Goal: Transaction & Acquisition: Purchase product/service

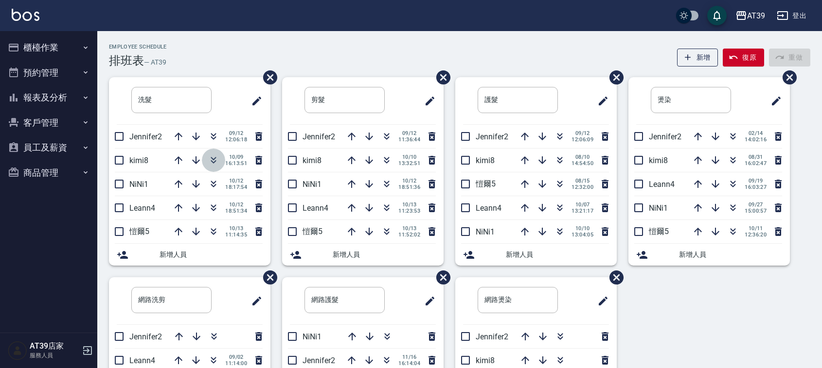
click at [217, 163] on icon "button" at bounding box center [214, 161] width 12 height 12
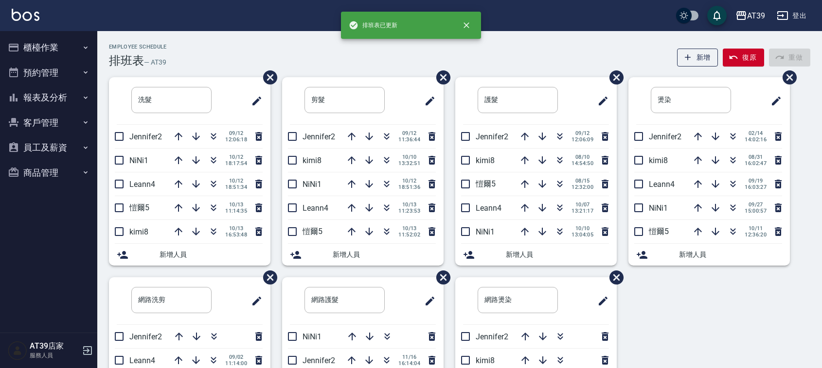
click at [197, 44] on div "Employee Schedule 排班表 — AT39 新增 復原 重做" at bounding box center [459, 56] width 701 height 24
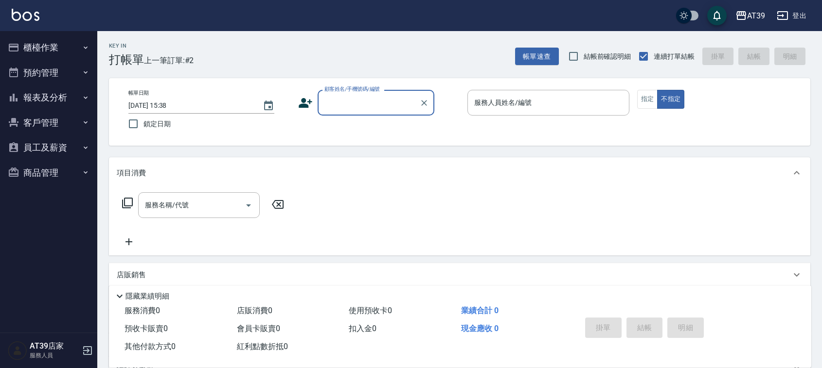
click at [357, 103] on input "顧客姓名/手機號碼/編號" at bounding box center [368, 102] width 93 height 17
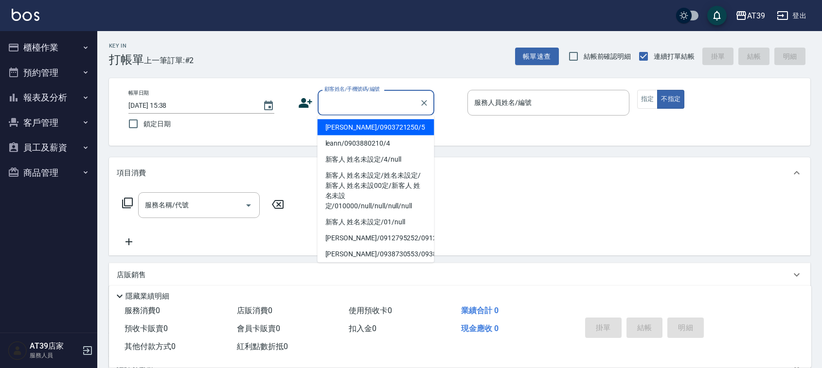
click at [368, 126] on li "[PERSON_NAME]/0903721250/5" at bounding box center [375, 128] width 117 height 16
type input "[PERSON_NAME]/0903721250/5"
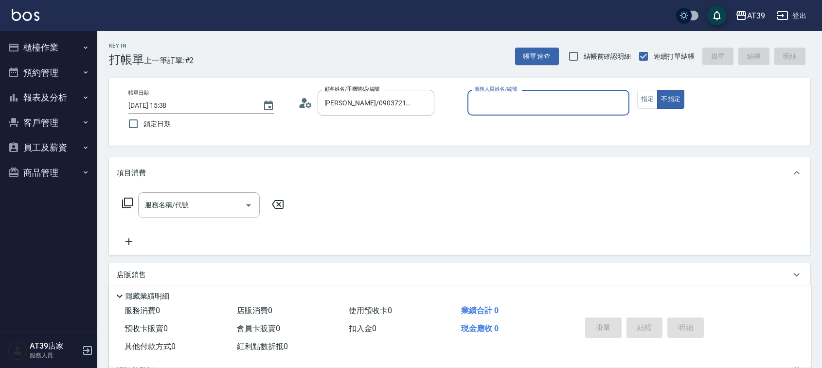
type input "愷爾-5"
click at [649, 104] on button "指定" at bounding box center [647, 99] width 21 height 19
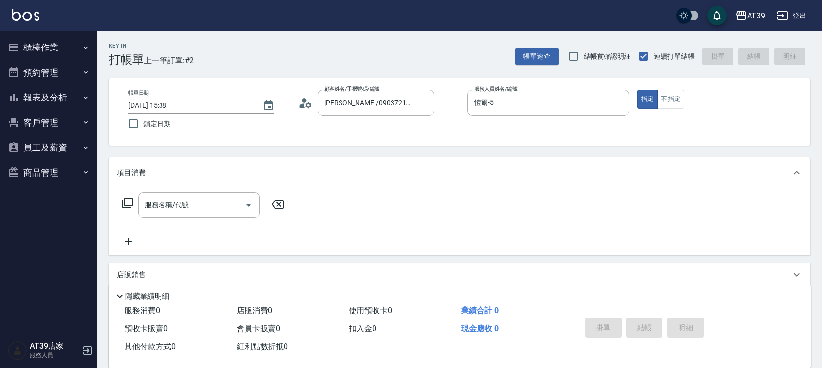
click at [125, 201] on icon at bounding box center [128, 203] width 12 height 12
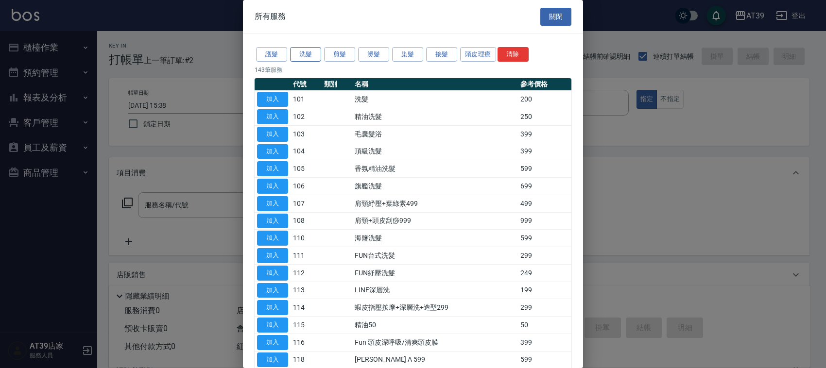
click at [305, 52] on button "洗髮" at bounding box center [305, 54] width 31 height 15
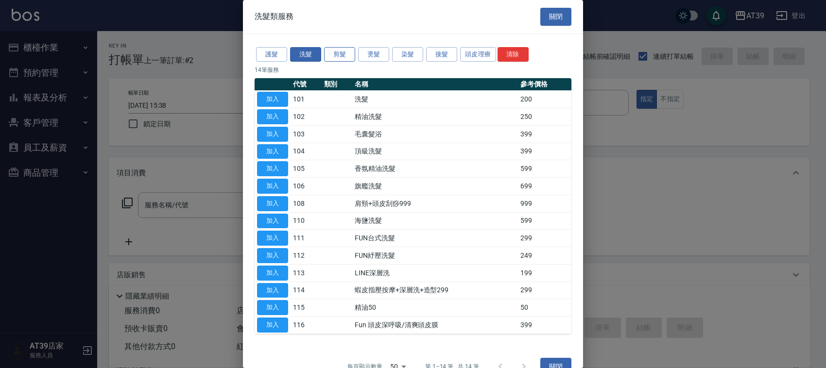
click at [354, 61] on button "剪髮" at bounding box center [339, 54] width 31 height 15
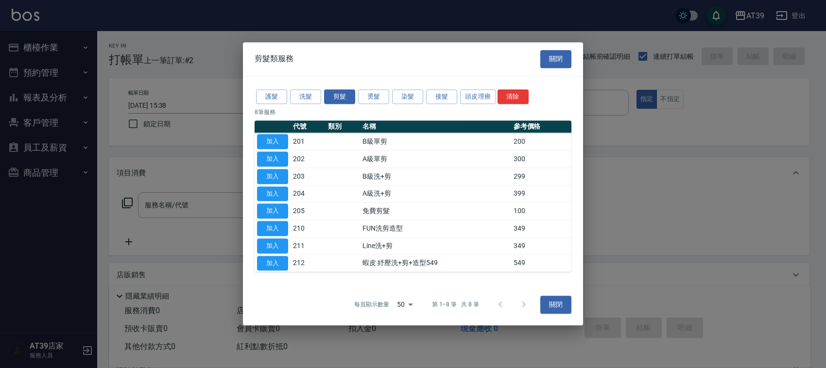
drag, startPoint x: 705, startPoint y: 193, endPoint x: 708, endPoint y: 197, distance: 5.2
click at [706, 195] on div at bounding box center [413, 184] width 826 height 368
click at [557, 73] on div "剪髮類服務 關閉" at bounding box center [413, 59] width 340 height 34
click at [553, 60] on button "關閉" at bounding box center [556, 59] width 31 height 18
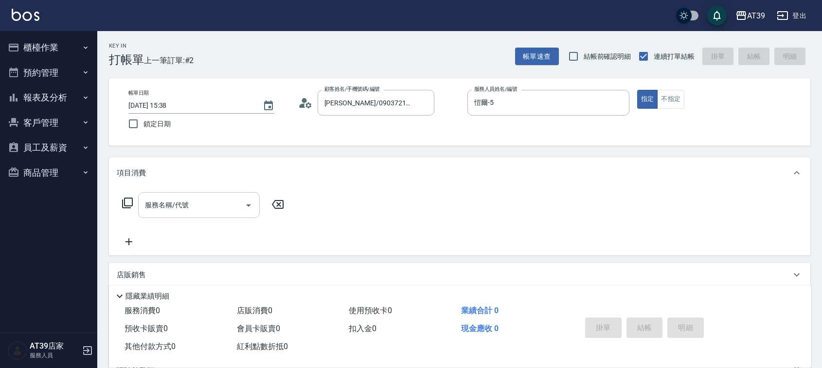
click at [210, 202] on input "服務名稱/代號" at bounding box center [191, 205] width 98 height 17
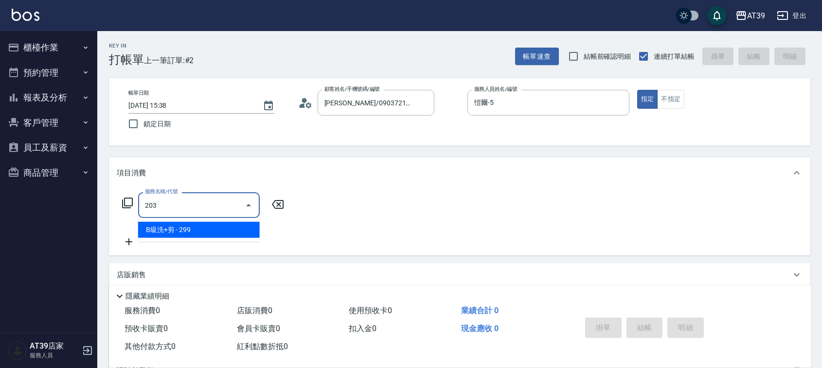
type input "B級洗+剪(203)"
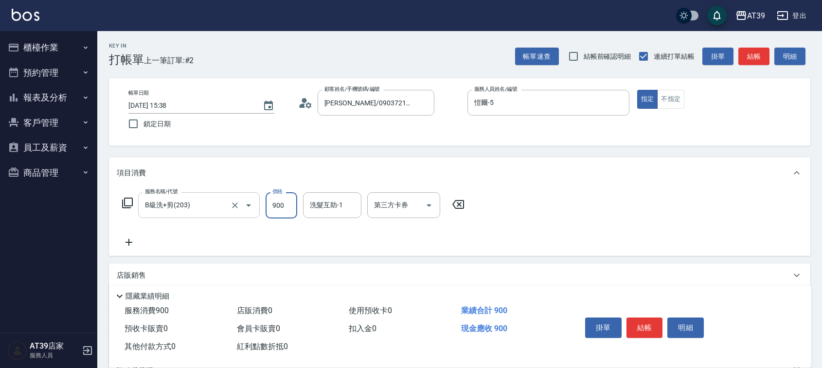
type input "900"
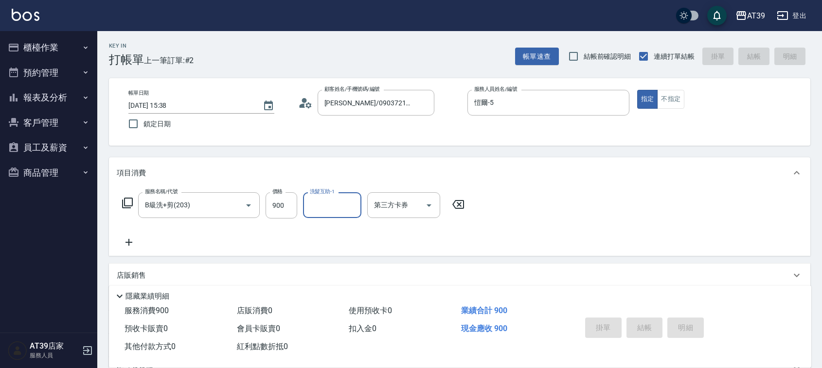
type input "[DATE] 16:54"
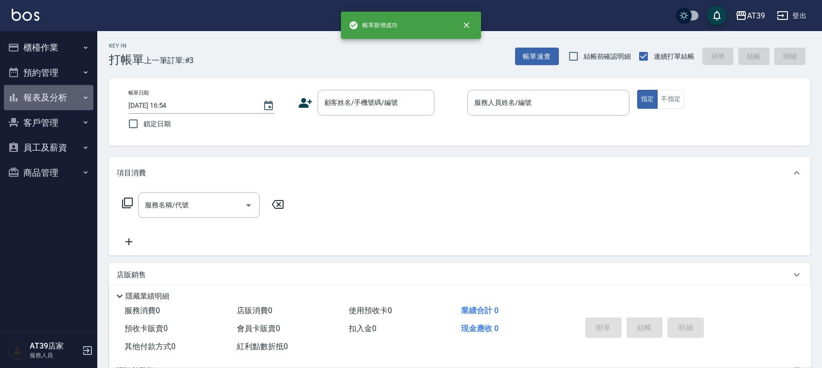
click at [49, 96] on button "報表及分析" at bounding box center [48, 97] width 89 height 25
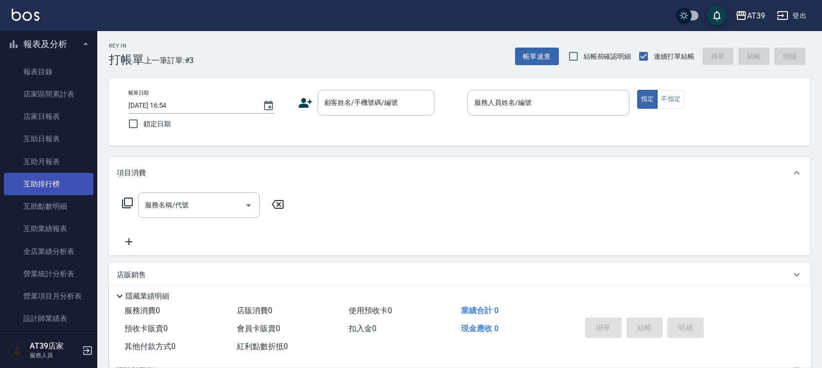
scroll to position [122, 0]
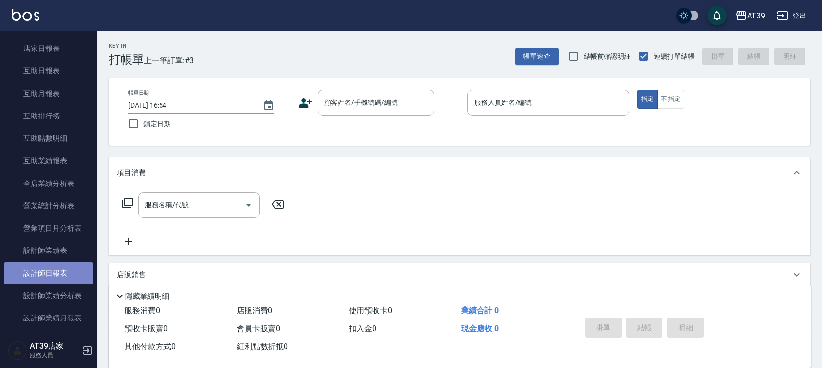
click at [71, 275] on link "設計師日報表" at bounding box center [48, 273] width 89 height 22
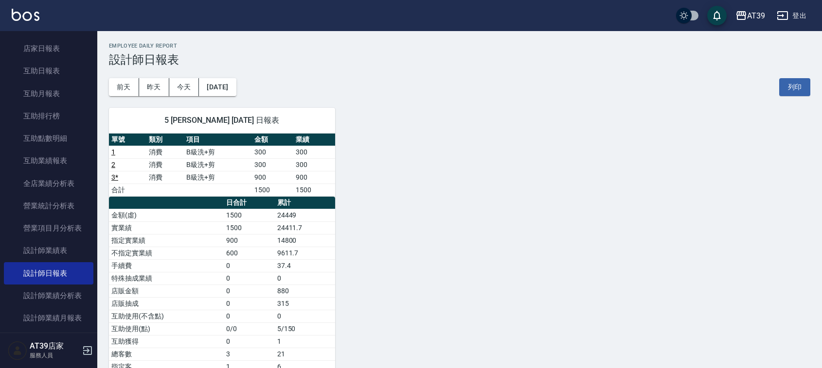
click at [39, 16] on div "AT39 登出" at bounding box center [411, 15] width 822 height 31
click at [182, 81] on button "今天" at bounding box center [184, 87] width 30 height 18
click at [26, 7] on div "AT39 登出" at bounding box center [411, 15] width 822 height 31
click at [25, 10] on img at bounding box center [26, 15] width 28 height 12
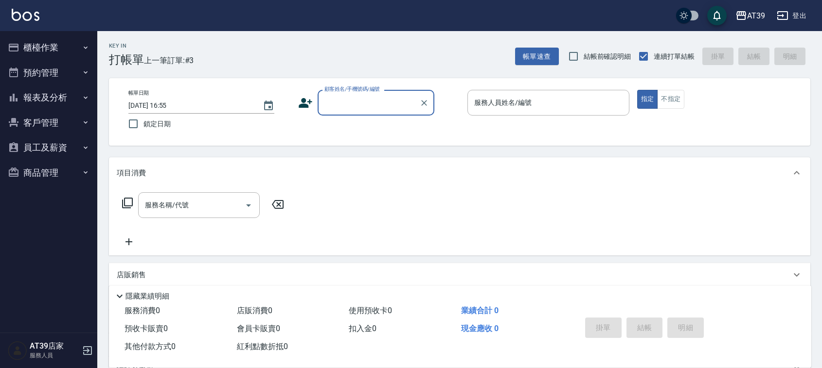
click at [25, 12] on img at bounding box center [26, 15] width 28 height 12
click at [61, 52] on button "櫃檯作業" at bounding box center [48, 47] width 89 height 25
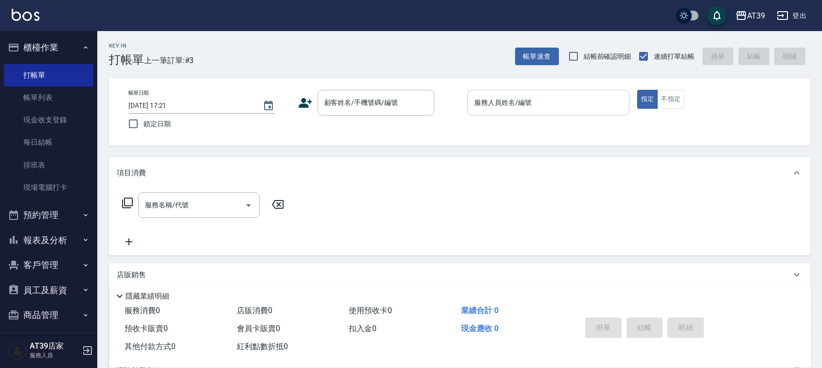
click at [516, 105] on div "服務人員姓名/編號 服務人員姓名/編號" at bounding box center [548, 103] width 162 height 26
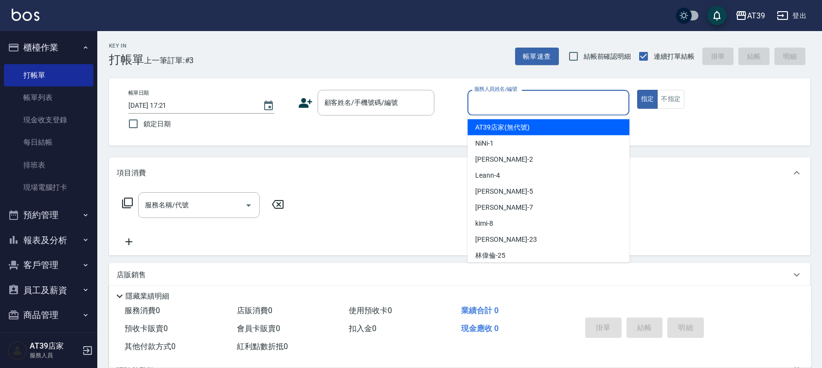
click at [510, 129] on span "AT39店家 (無代號)" at bounding box center [502, 127] width 54 height 10
drag, startPoint x: 531, startPoint y: 98, endPoint x: 430, endPoint y: 120, distance: 103.6
click at [430, 120] on div "帳單日期 [DATE] 17:21 鎖定日期 顧客姓名/手機號碼/編號 顧客姓名/手機號碼/編號 服務人員姓名/編號 AT39店家(無代號) 服務人員姓名/編…" at bounding box center [460, 112] width 678 height 44
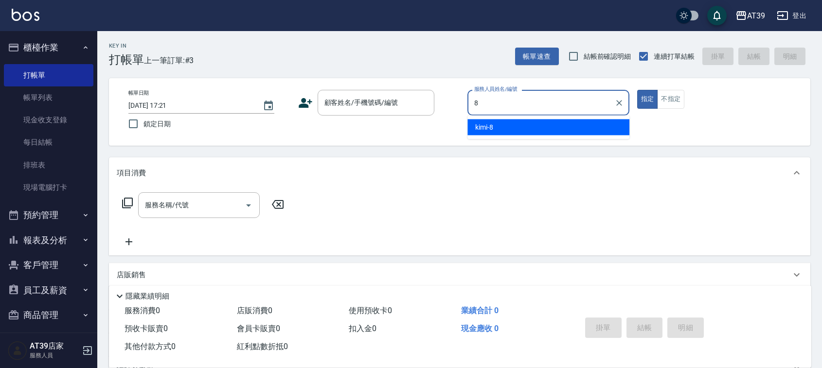
click at [510, 124] on div "kimi -8" at bounding box center [548, 128] width 162 height 16
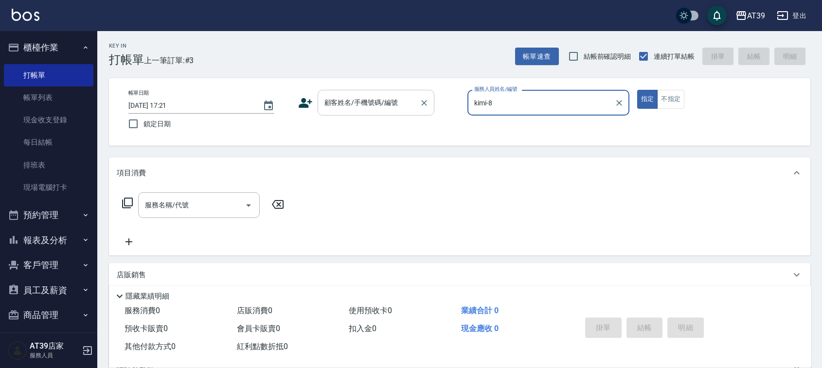
type input "kimi-8"
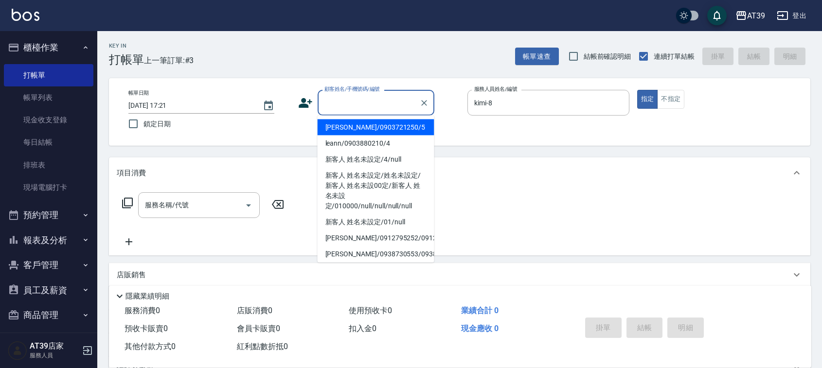
click at [401, 107] on input "顧客姓名/手機號碼/編號" at bounding box center [368, 102] width 93 height 17
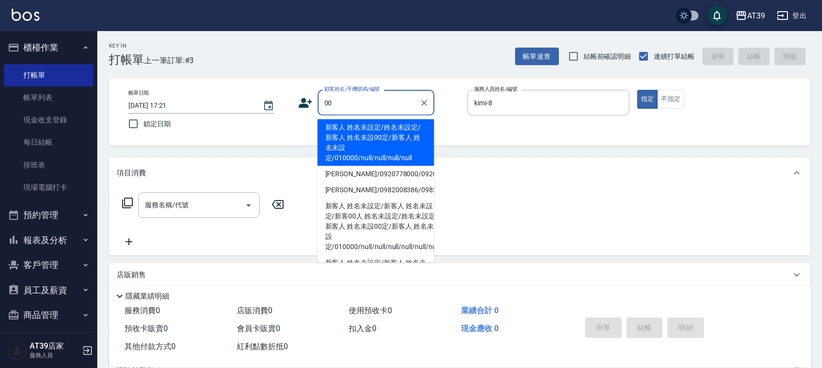
click at [382, 127] on li "新客人 姓名未設定/姓名未設定/新客人 姓名未設00定/新客人 姓名未設定/010000/null/null/null/null" at bounding box center [375, 143] width 117 height 47
type input "新客人 姓名未設定/姓名未設定/新客人 姓名未設00定/新客人 姓名未設定/010000/null/null/null/null"
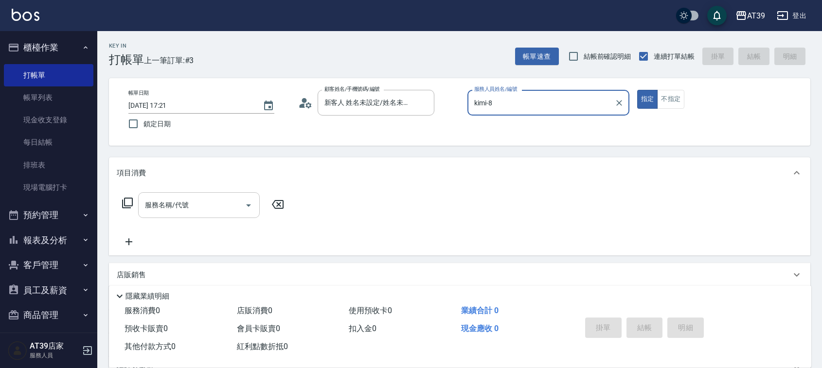
click at [222, 204] on input "服務名稱/代號" at bounding box center [191, 205] width 98 height 17
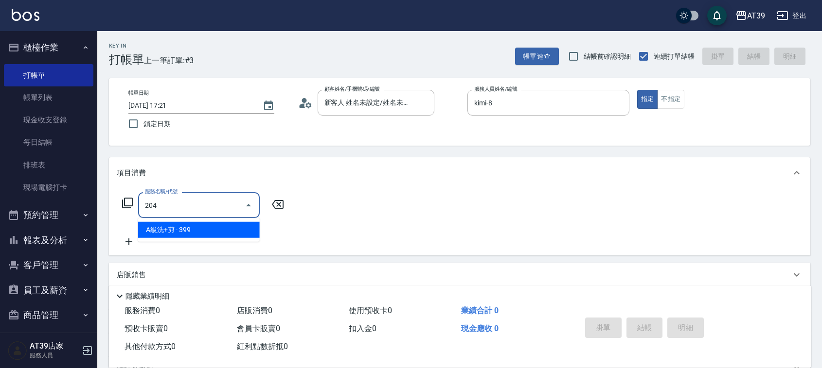
click at [224, 228] on span "A級洗+剪 - 399" at bounding box center [199, 230] width 122 height 16
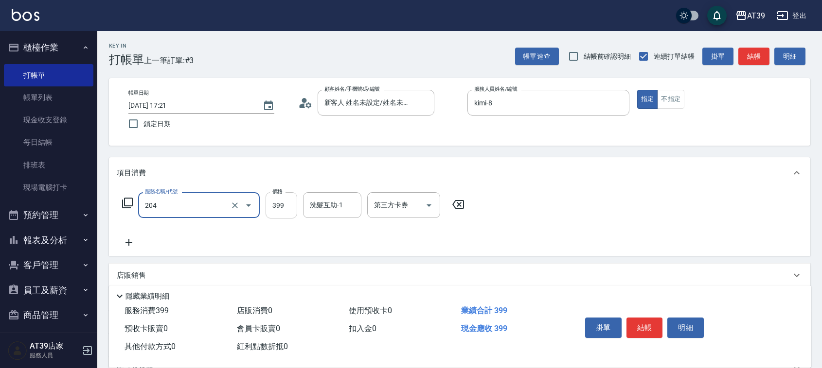
click at [285, 202] on input "399" at bounding box center [281, 205] width 32 height 26
type input "A級洗+剪(204)"
type input "500"
click at [336, 207] on input "洗髮互助-1" at bounding box center [332, 205] width 50 height 17
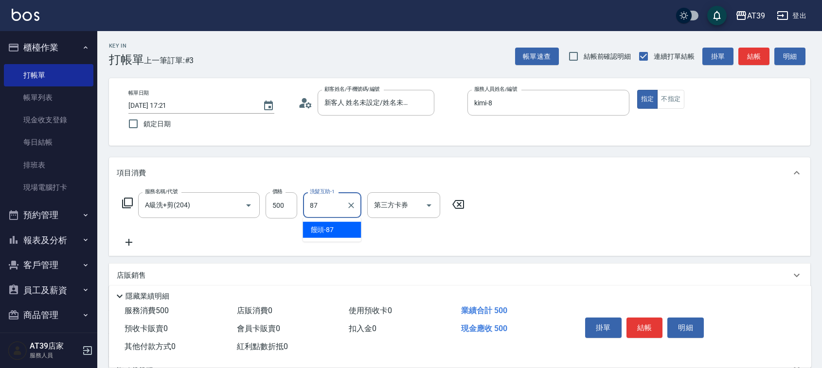
click at [348, 229] on div "饅頭 -87" at bounding box center [332, 230] width 58 height 16
type input "饅頭-87"
click at [759, 59] on button "結帳" at bounding box center [753, 57] width 31 height 18
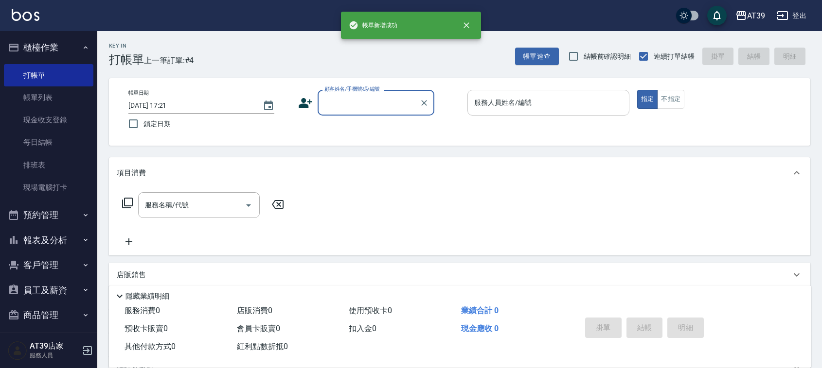
click at [577, 102] on input "服務人員姓名/編號" at bounding box center [548, 102] width 153 height 17
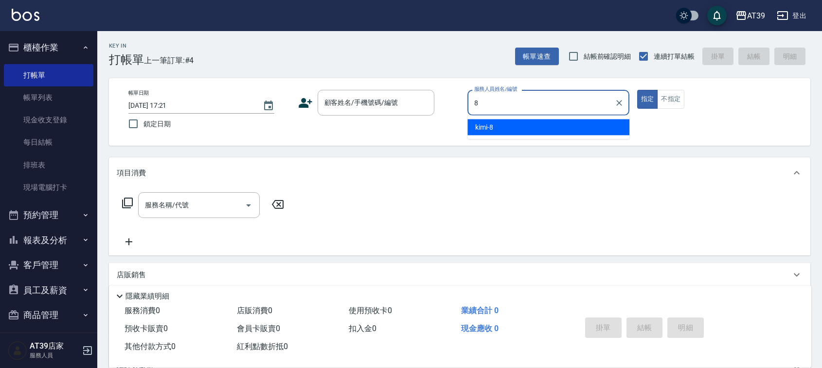
click at [532, 125] on div "kimi -8" at bounding box center [548, 128] width 162 height 16
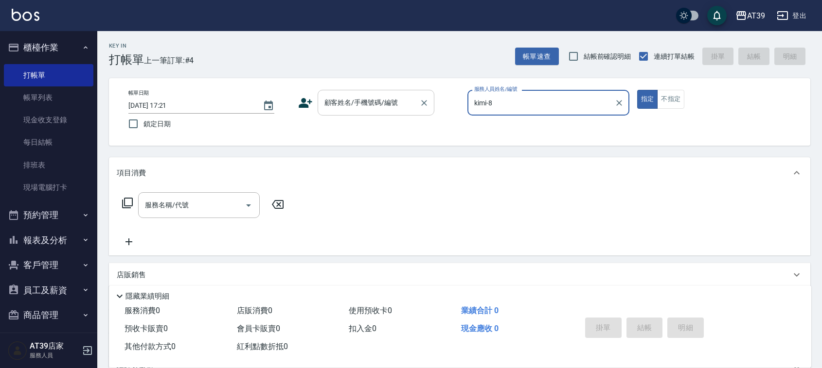
type input "kimi-8"
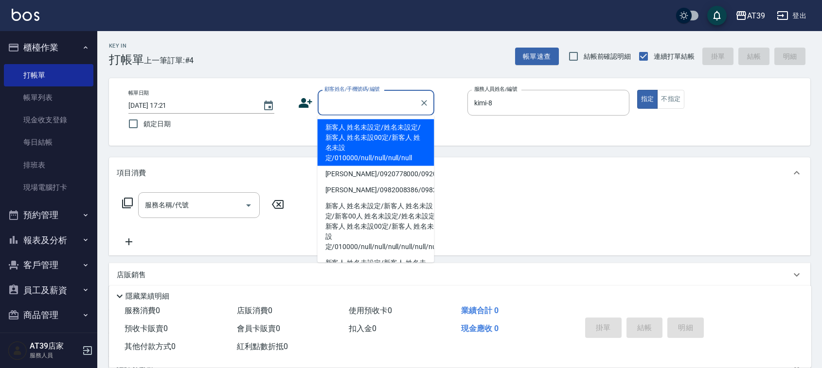
click at [359, 105] on div "顧客姓名/手機號碼/編號 顧客姓名/手機號碼/編號" at bounding box center [375, 103] width 117 height 26
click at [356, 125] on li "新客人 姓名未設定/姓名未設定/新客人 姓名未設00定/新客人 姓名未設定/010000/null/null/null/null" at bounding box center [375, 143] width 117 height 47
type input "新客人 姓名未設定/姓名未設定/新客人 姓名未設00定/新客人 姓名未設定/010000/null/null/null/null"
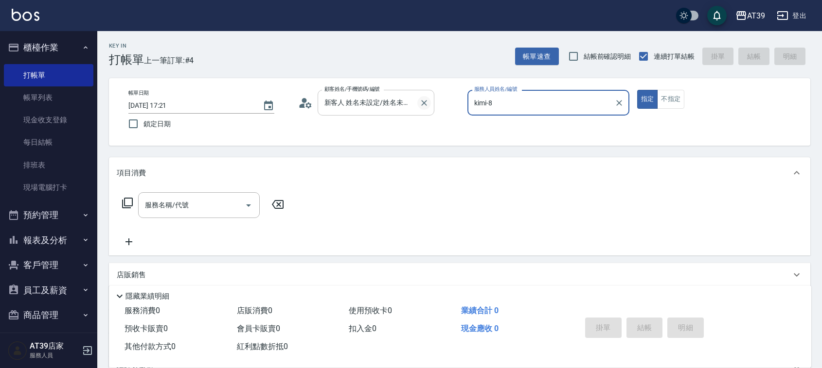
click at [426, 104] on icon "Clear" at bounding box center [424, 103] width 10 height 10
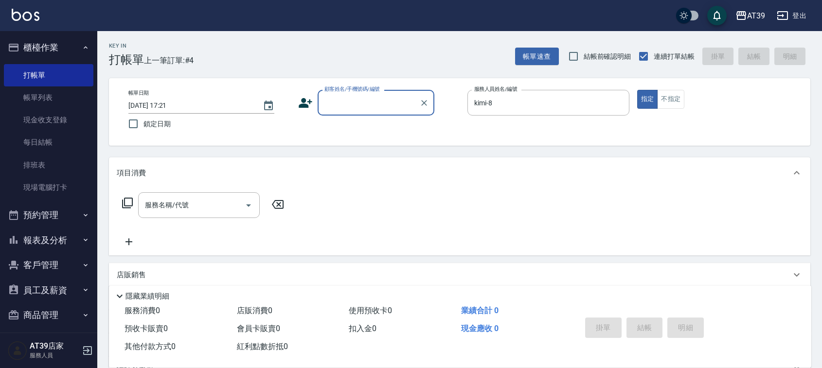
click at [377, 93] on div "顧客姓名/手機號碼/編號" at bounding box center [375, 103] width 117 height 26
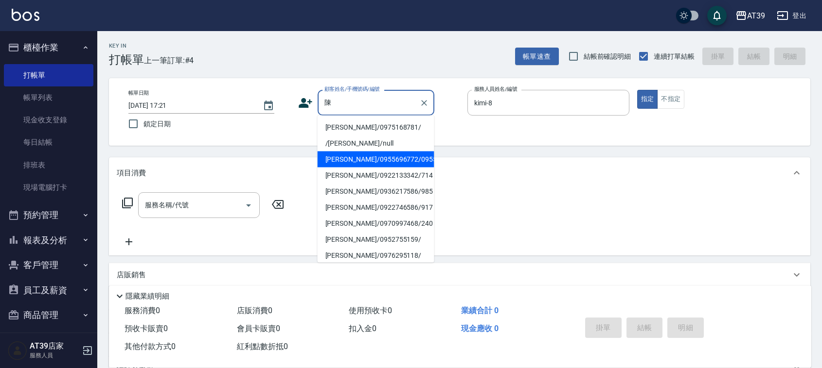
click at [380, 158] on li "[PERSON_NAME]/0955696772/0955696772" at bounding box center [375, 160] width 117 height 16
type input "[PERSON_NAME]/0955696772/0955696772"
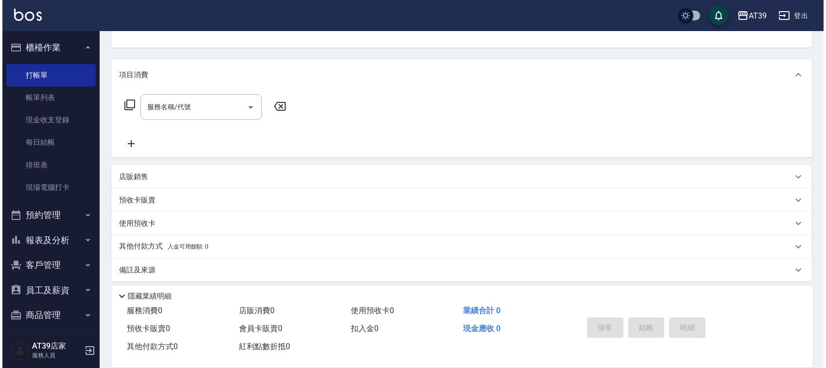
scroll to position [104, 0]
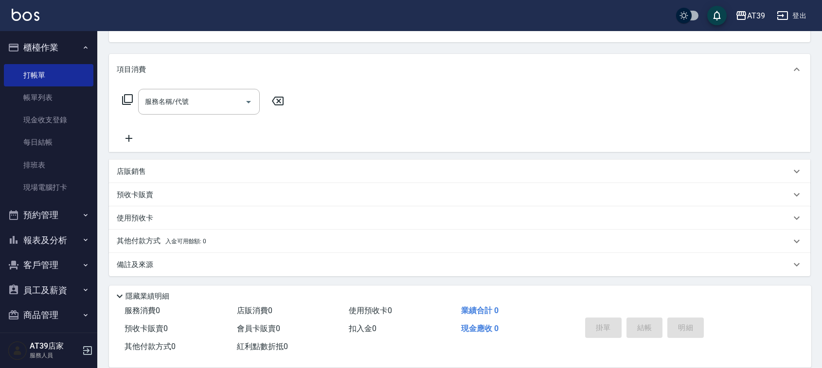
click at [127, 96] on icon at bounding box center [128, 100] width 12 height 12
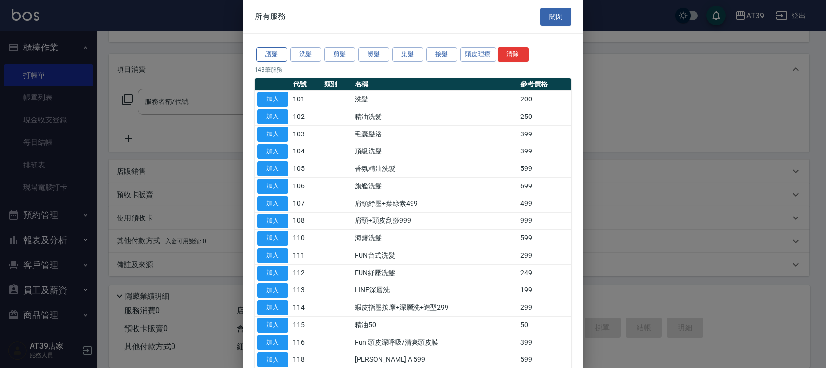
click at [275, 49] on button "護髮" at bounding box center [271, 54] width 31 height 15
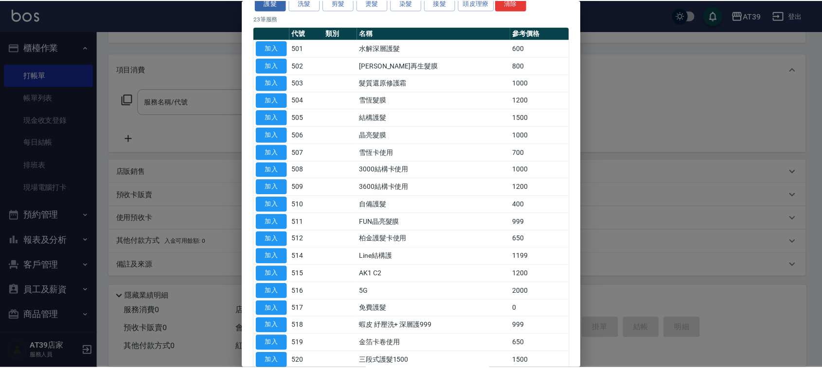
scroll to position [122, 0]
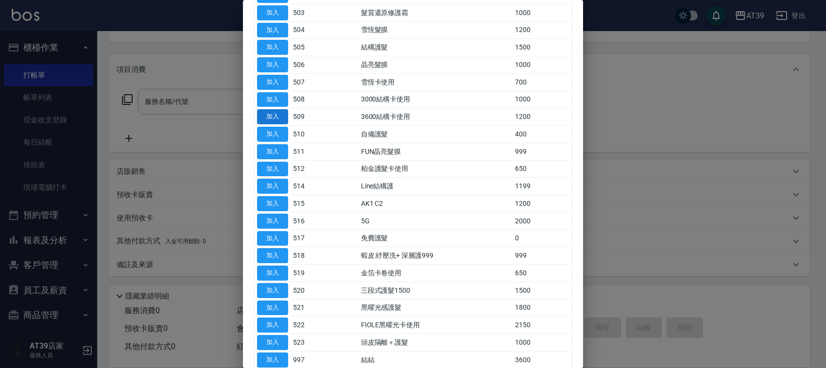
click at [276, 120] on button "加入" at bounding box center [272, 116] width 31 height 15
type input "3600結構卡使用(509)"
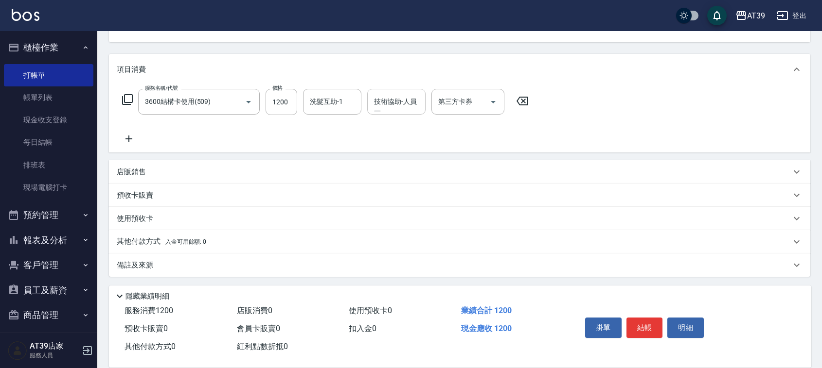
click at [382, 99] on div "技術協助-人員一 技術協助-人員[PERSON_NAME]" at bounding box center [396, 102] width 58 height 26
click at [391, 122] on span "饅頭 -87" at bounding box center [386, 127] width 23 height 10
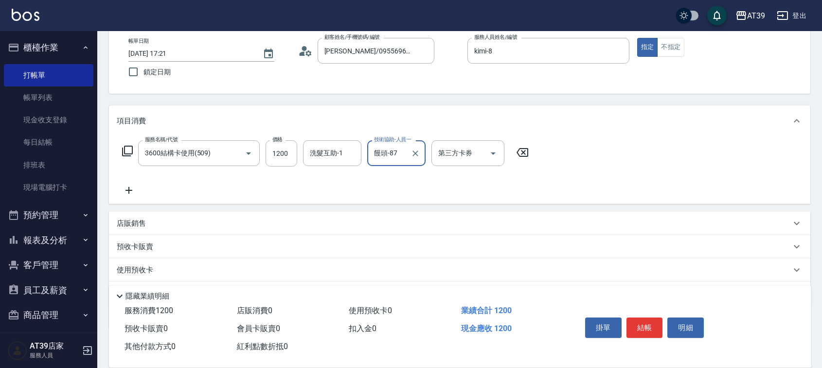
scroll to position [0, 0]
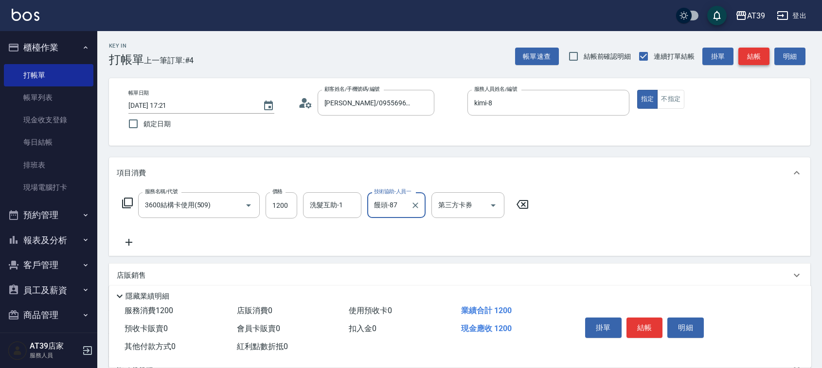
type input "饅頭-87"
click at [754, 52] on button "結帳" at bounding box center [753, 57] width 31 height 18
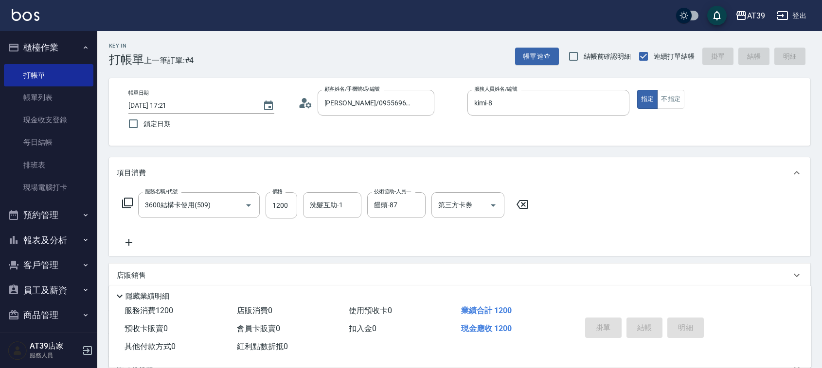
type input "[DATE] 17:22"
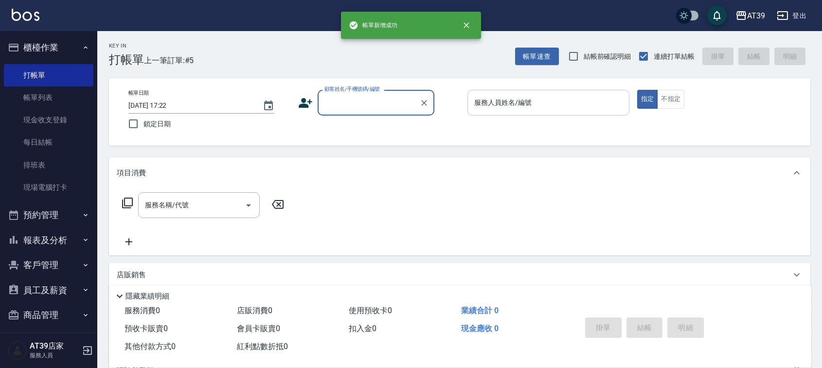
click at [567, 103] on input "服務人員姓名/編號" at bounding box center [548, 102] width 153 height 17
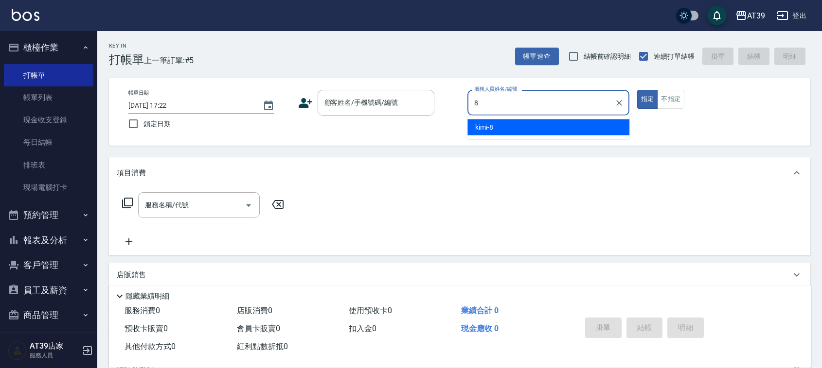
click at [536, 116] on ul "kimi -8" at bounding box center [548, 128] width 162 height 24
click at [528, 121] on div "kimi -8" at bounding box center [548, 128] width 162 height 16
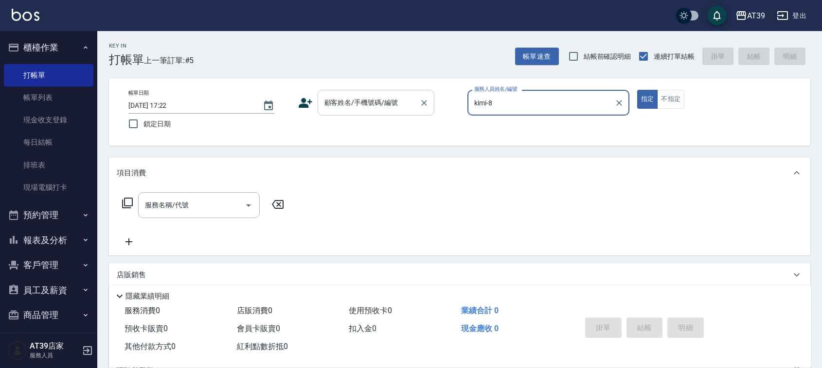
type input "kimi-8"
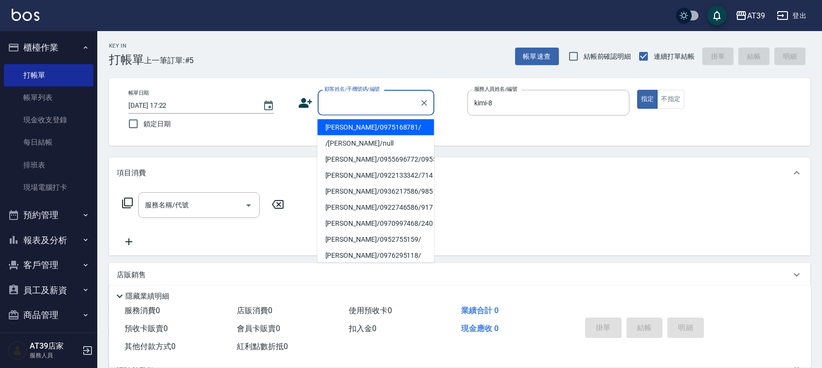
click at [374, 94] on div "顧客姓名/手機號碼/編號 顧客姓名/手機號碼/編號" at bounding box center [375, 103] width 117 height 26
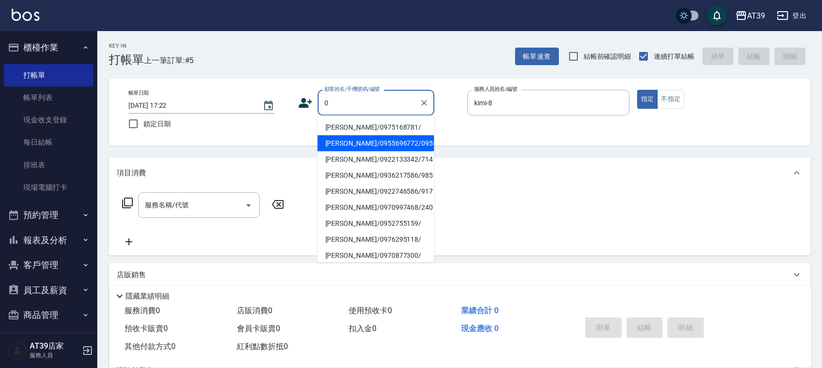
click at [368, 132] on li "[PERSON_NAME]/0975168781/" at bounding box center [375, 128] width 117 height 16
type input "[PERSON_NAME]/0975168781/"
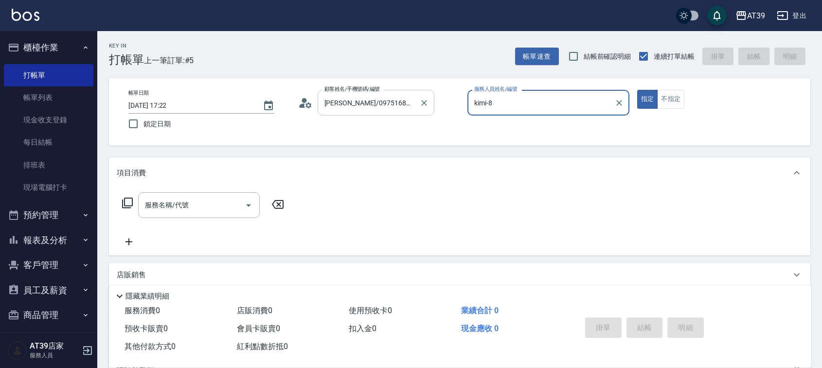
click at [426, 93] on div at bounding box center [423, 103] width 13 height 26
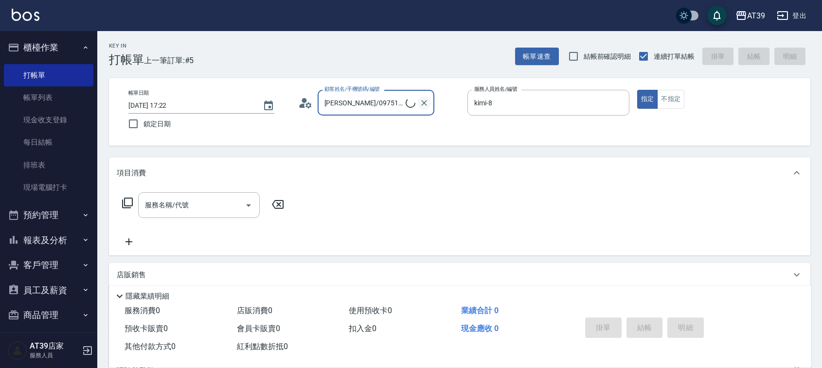
click at [417, 101] on button "Clear" at bounding box center [424, 103] width 14 height 14
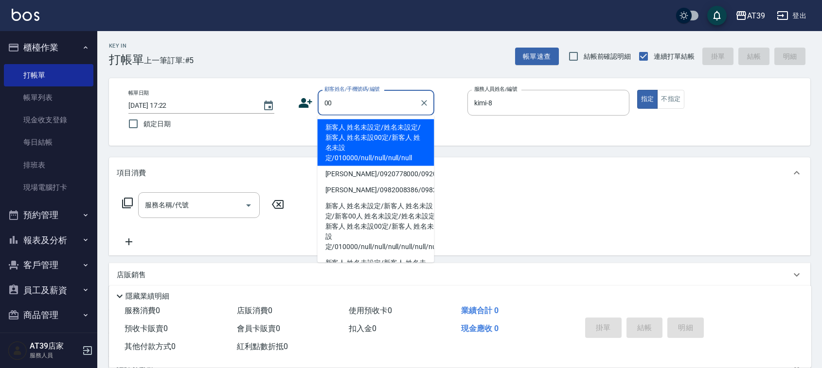
click at [374, 134] on li "新客人 姓名未設定/姓名未設定/新客人 姓名未設00定/新客人 姓名未設定/010000/null/null/null/null" at bounding box center [375, 143] width 117 height 47
type input "新客人 姓名未設定/姓名未設定/新客人 姓名未設00定/新客人 姓名未設定/010000/null/null/null/null"
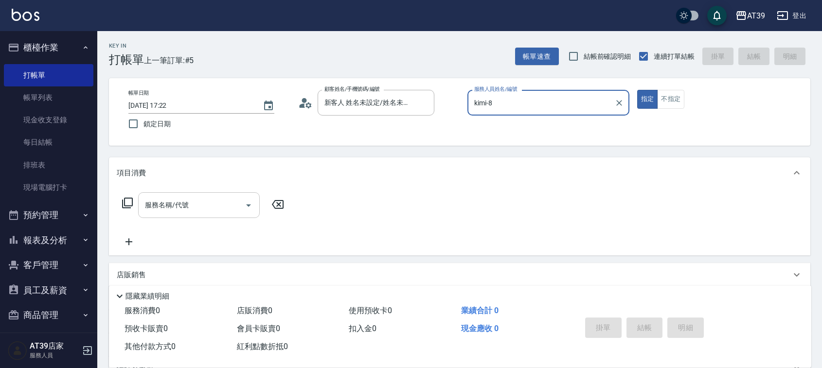
click at [197, 216] on div "服務名稱/代號" at bounding box center [199, 205] width 122 height 26
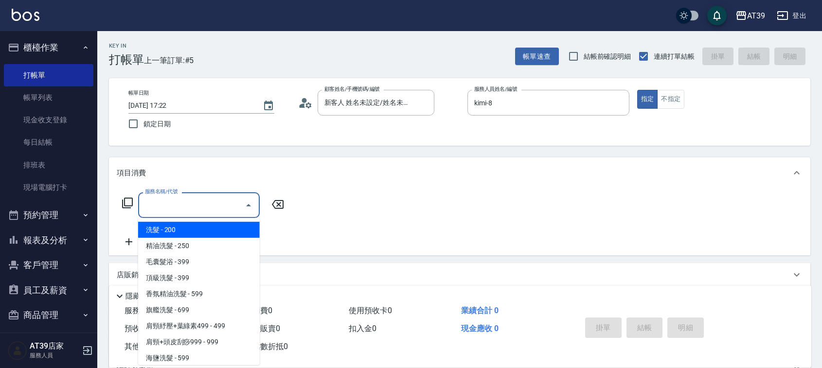
click at [203, 228] on span "洗髮 - 200" at bounding box center [199, 230] width 122 height 16
type input "洗髮(101)"
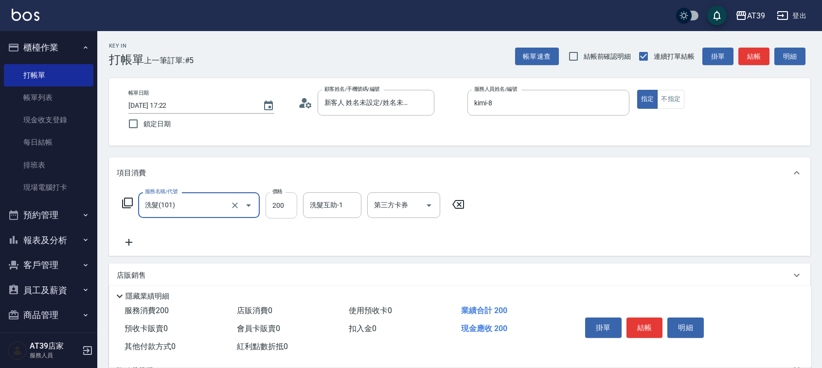
click at [279, 205] on input "200" at bounding box center [281, 205] width 32 height 26
type input "300"
click at [757, 52] on button "結帳" at bounding box center [753, 57] width 31 height 18
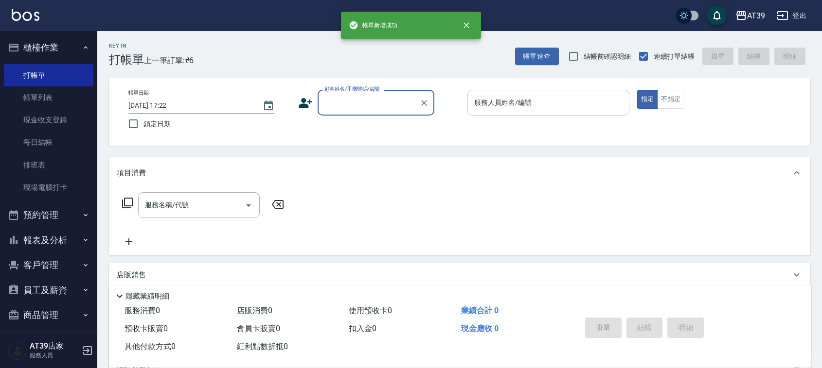
click at [555, 96] on input "服務人員姓名/編號" at bounding box center [548, 102] width 153 height 17
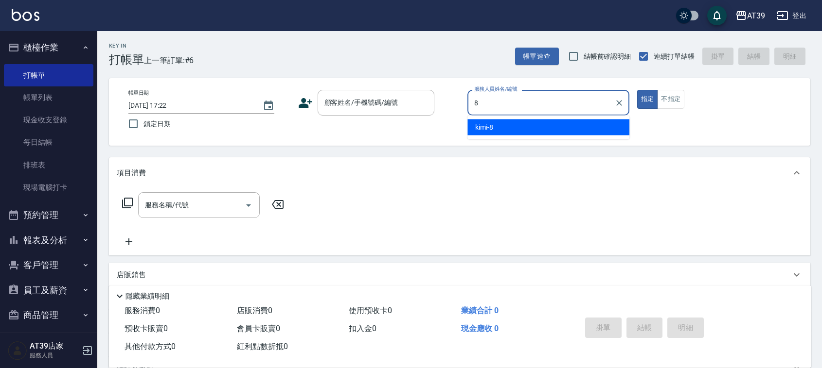
click at [547, 125] on div "kimi -8" at bounding box center [548, 128] width 162 height 16
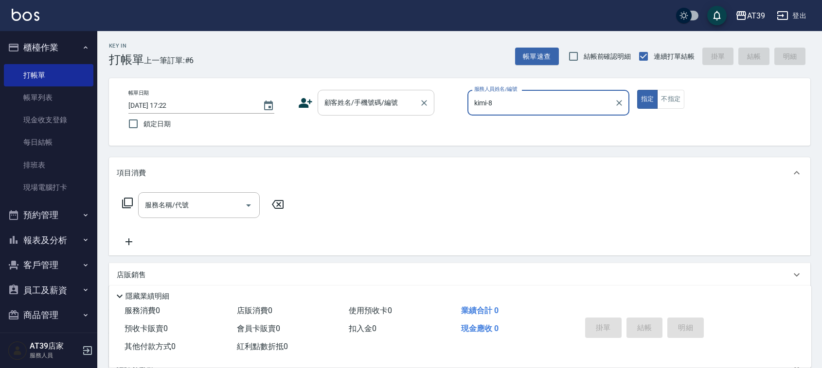
type input "kimi-8"
click at [409, 102] on input "顧客姓名/手機號碼/編號" at bounding box center [368, 102] width 93 height 17
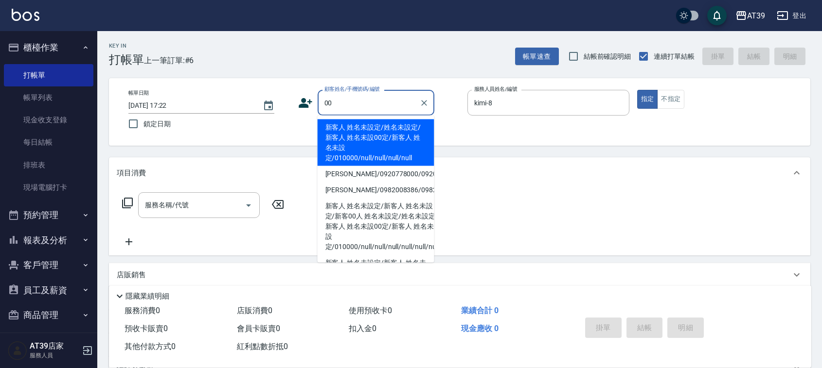
click at [355, 154] on li "新客人 姓名未設定/姓名未設定/新客人 姓名未設00定/新客人 姓名未設定/010000/null/null/null/null" at bounding box center [375, 143] width 117 height 47
type input "新客人 姓名未設定/姓名未設定/新客人 姓名未設00定/新客人 姓名未設定/010000/null/null/null/null"
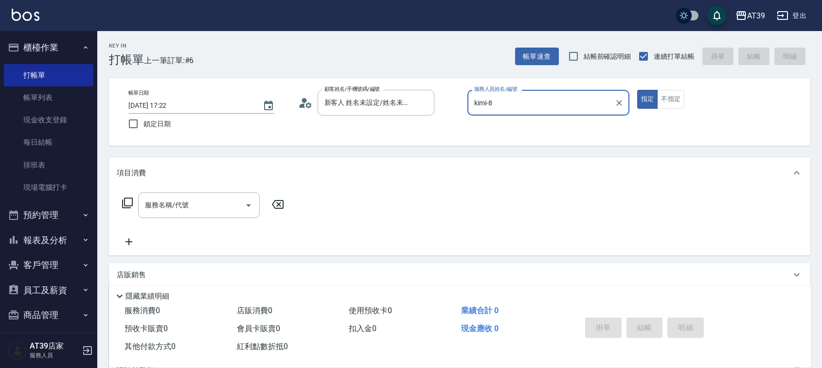
click at [126, 198] on icon at bounding box center [127, 203] width 11 height 11
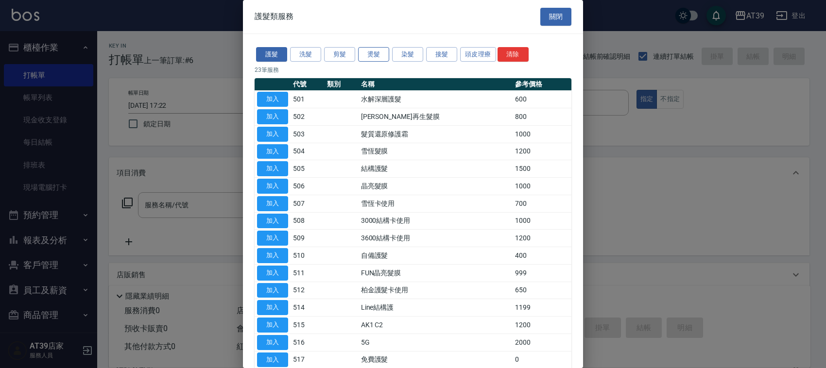
click at [375, 50] on button "燙髮" at bounding box center [373, 54] width 31 height 15
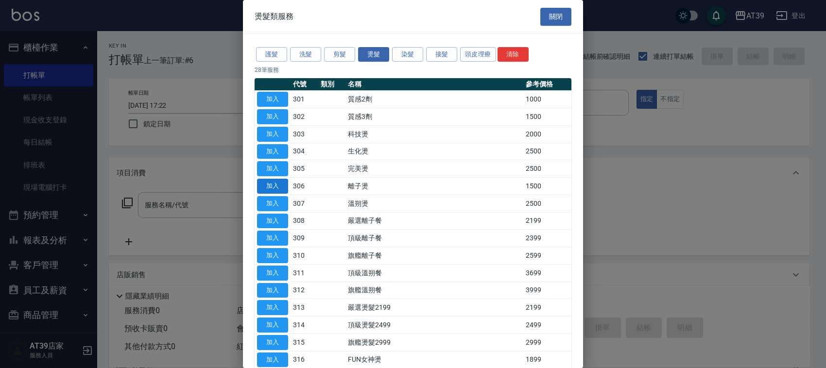
click at [277, 185] on button "加入" at bounding box center [272, 186] width 31 height 15
type input "離子燙(306)"
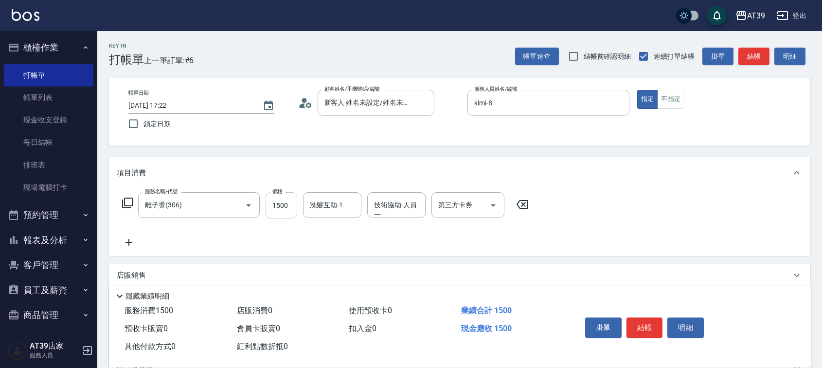
click at [278, 210] on input "1500" at bounding box center [281, 205] width 32 height 26
type input "2500"
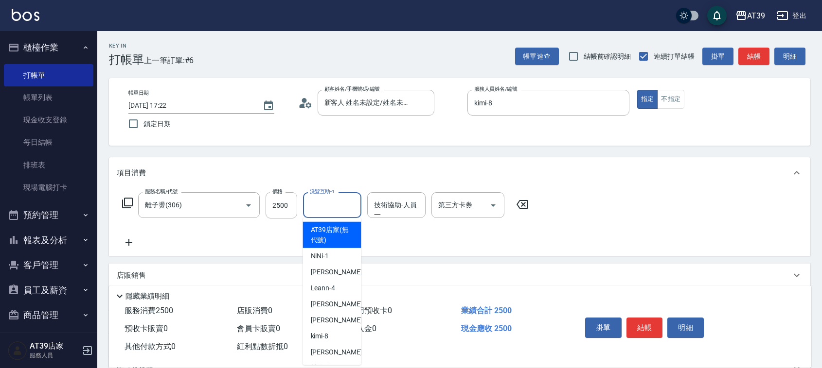
click at [351, 208] on input "洗髮互助-1" at bounding box center [332, 205] width 50 height 17
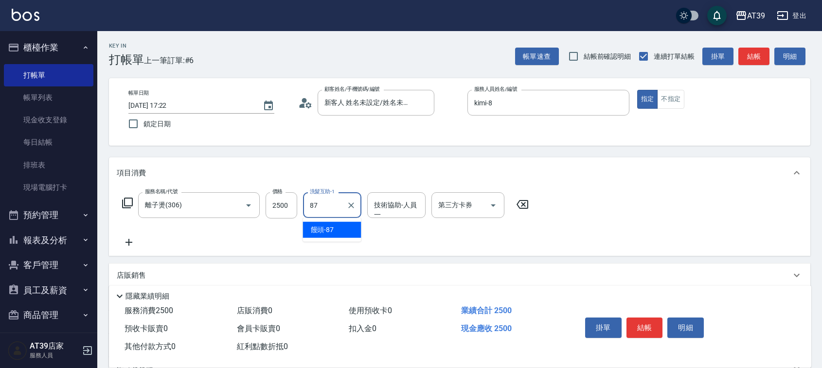
click at [346, 230] on div "饅頭 -87" at bounding box center [332, 230] width 58 height 16
type input "饅頭-87"
click at [747, 54] on button "結帳" at bounding box center [753, 57] width 31 height 18
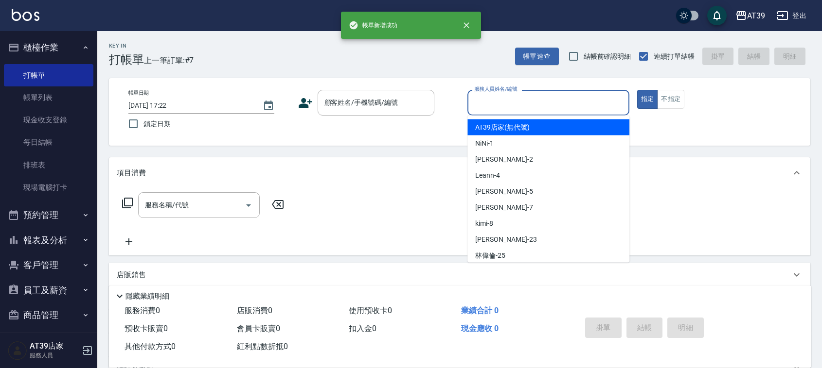
click at [557, 98] on input "服務人員姓名/編號" at bounding box center [548, 102] width 153 height 17
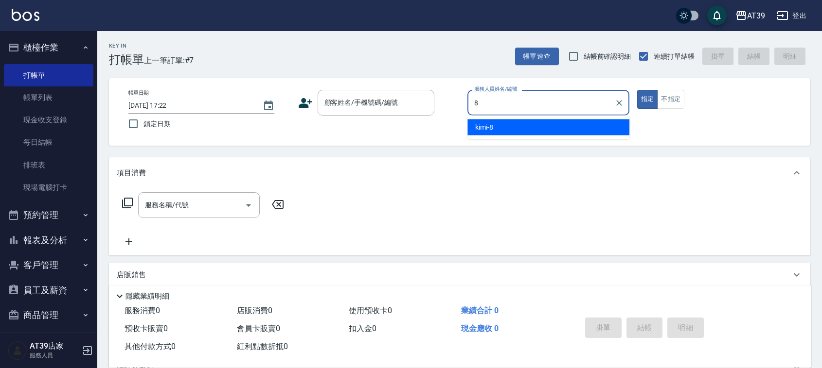
click at [508, 132] on div "kimi -8" at bounding box center [548, 128] width 162 height 16
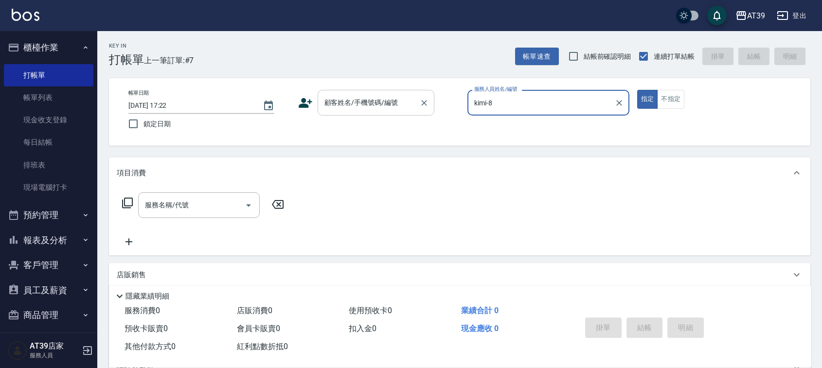
type input "kimi-8"
click at [409, 103] on input "顧客姓名/手機號碼/編號" at bounding box center [368, 102] width 93 height 17
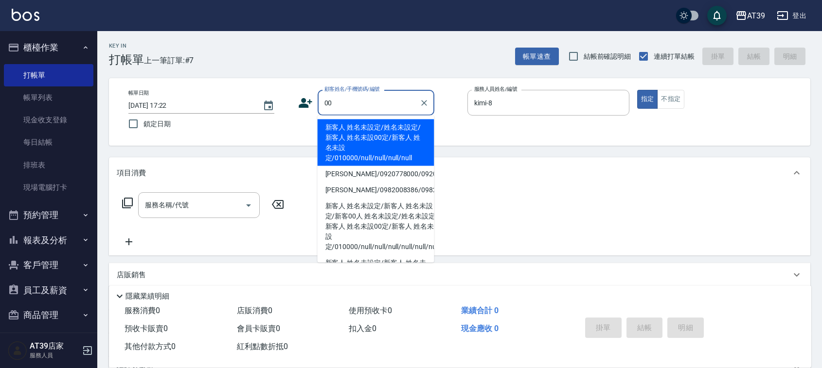
click at [378, 129] on li "新客人 姓名未設定/姓名未設定/新客人 姓名未設00定/新客人 姓名未設定/010000/null/null/null/null" at bounding box center [375, 143] width 117 height 47
type input "新客人 姓名未設定/姓名未設定/新客人 姓名未設00定/新客人 姓名未設定/010000/null/null/null/null"
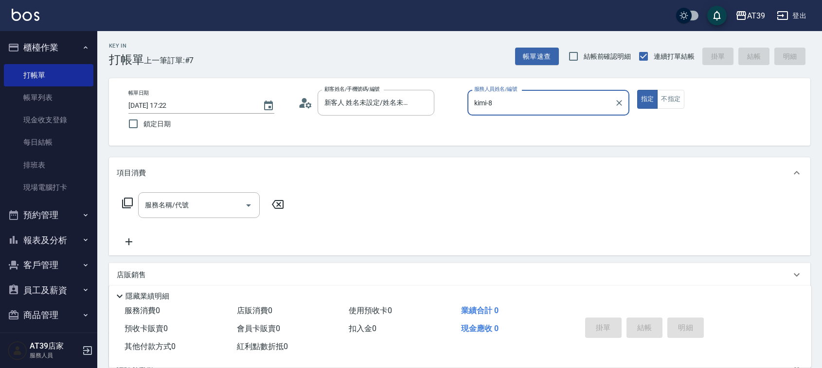
click at [129, 202] on icon at bounding box center [128, 203] width 12 height 12
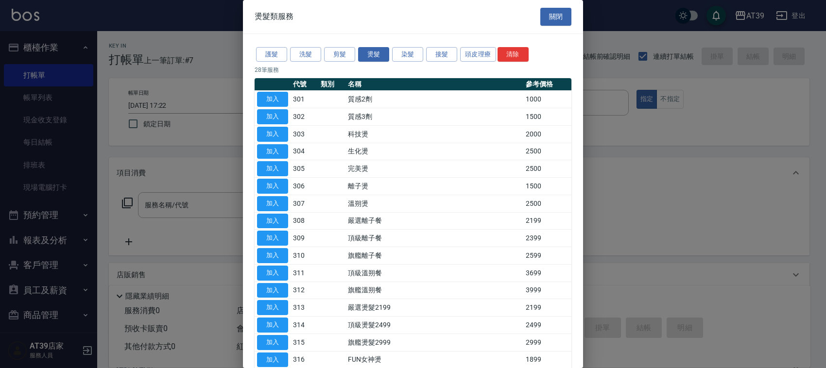
click at [280, 46] on div "護髮 洗髮 剪髮 燙髮 染髮 接髮 頭皮理療 清除" at bounding box center [413, 55] width 317 height 18
click at [280, 58] on button "護髮" at bounding box center [271, 54] width 31 height 15
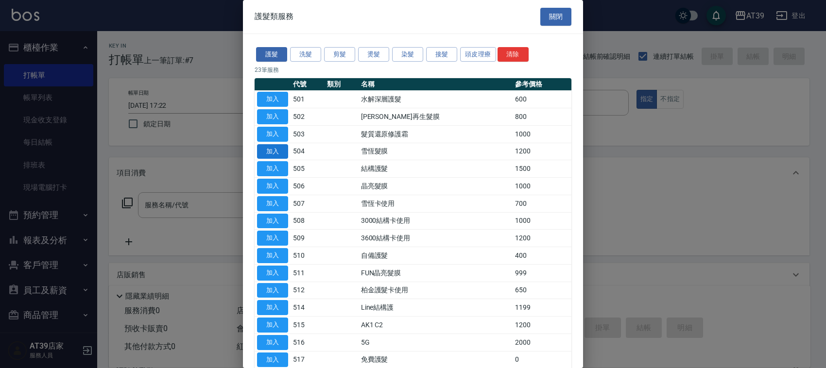
click at [276, 152] on button "加入" at bounding box center [272, 151] width 31 height 15
type input "雪恆髮膜(504)"
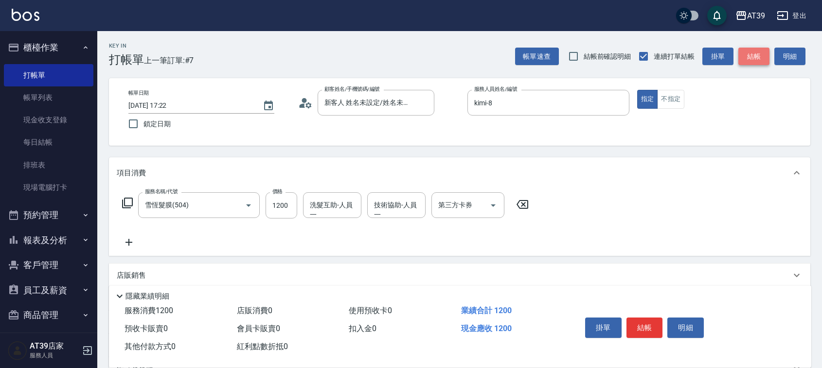
click at [764, 57] on button "結帳" at bounding box center [753, 57] width 31 height 18
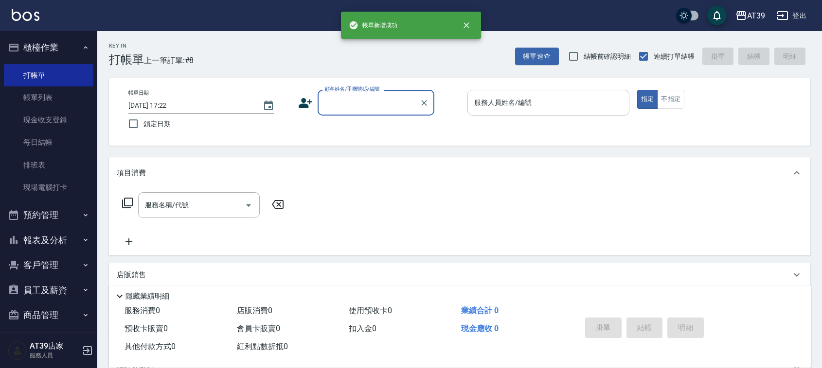
click at [491, 103] on input "服務人員姓名/編號" at bounding box center [548, 102] width 153 height 17
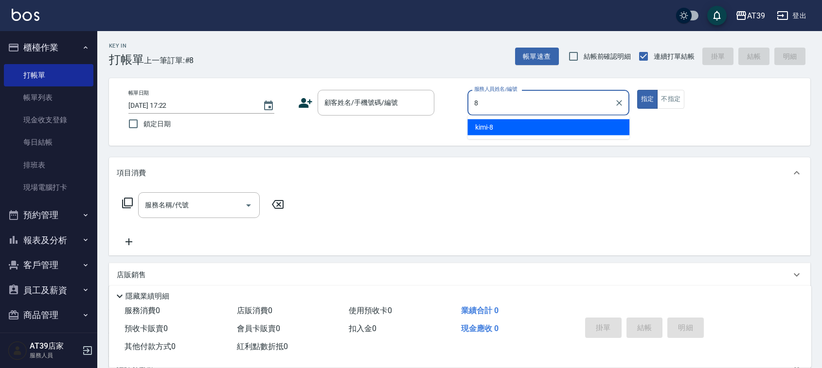
drag, startPoint x: 492, startPoint y: 112, endPoint x: 494, endPoint y: 119, distance: 7.7
click at [492, 113] on div "8 服務人員姓名/編號" at bounding box center [548, 103] width 162 height 26
click at [494, 123] on div "kimi -8" at bounding box center [548, 128] width 162 height 16
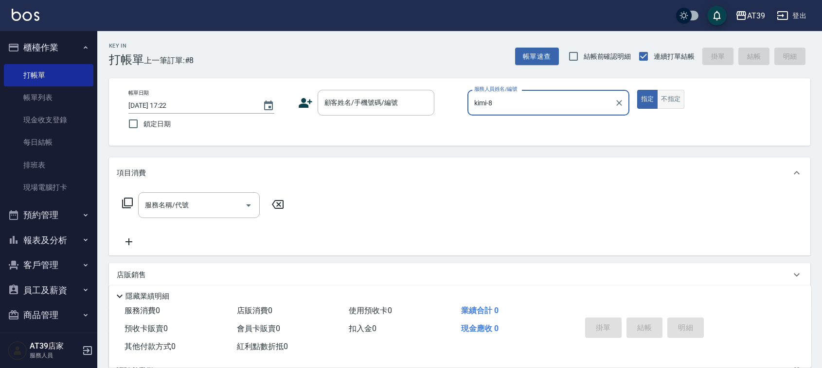
type input "kimi-8"
click at [670, 99] on button "不指定" at bounding box center [670, 99] width 27 height 19
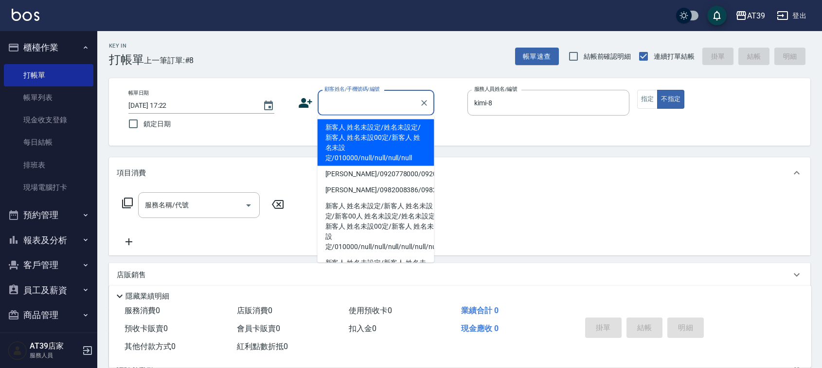
click at [350, 100] on input "顧客姓名/手機號碼/編號" at bounding box center [368, 102] width 93 height 17
click at [349, 129] on li "新客人 姓名未設定/姓名未設定/新客人 姓名未設00定/新客人 姓名未設定/010000/null/null/null/null" at bounding box center [375, 143] width 117 height 47
type input "新客人 姓名未設定/姓名未設定/新客人 姓名未設00定/新客人 姓名未設定/010000/null/null/null/null"
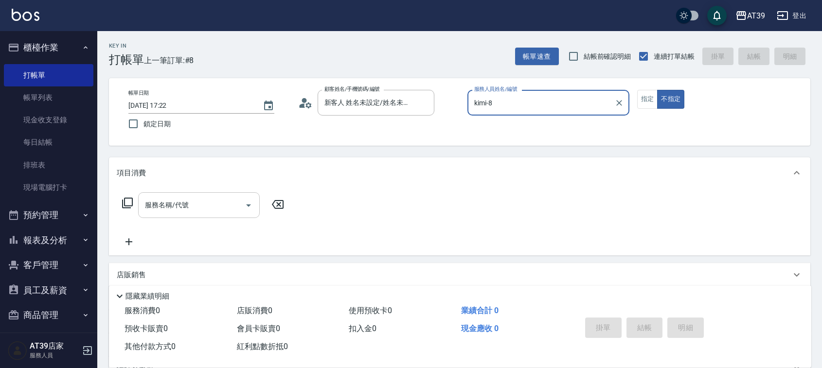
click at [201, 205] on input "服務名稱/代號" at bounding box center [191, 205] width 98 height 17
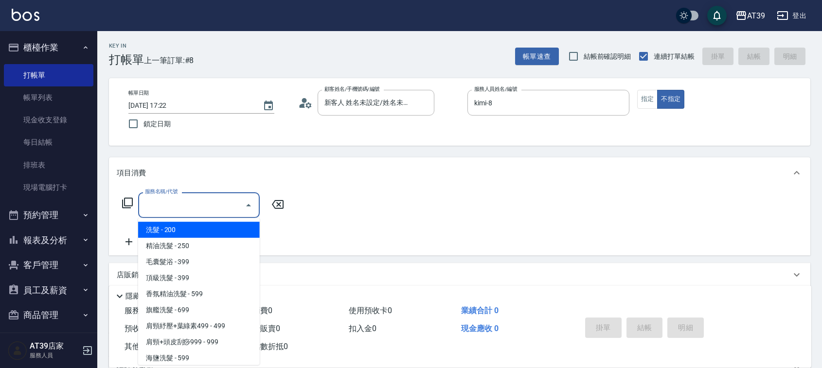
click at [202, 228] on span "洗髮 - 200" at bounding box center [199, 230] width 122 height 16
type input "洗髮(101)"
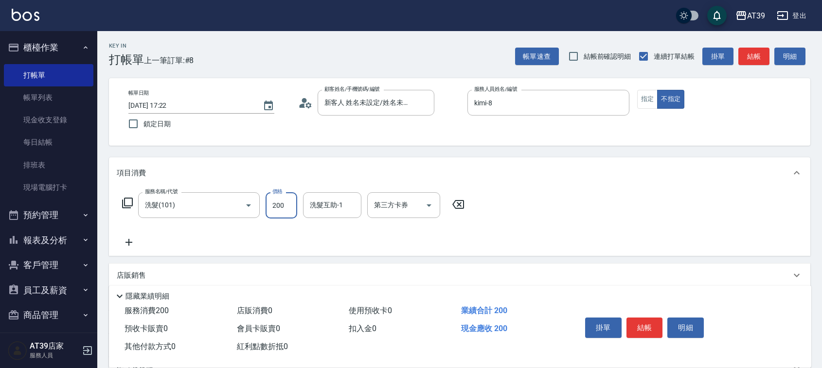
click at [285, 209] on input "200" at bounding box center [281, 205] width 32 height 26
type input "300"
click at [324, 206] on div "洗髮互助-1 洗髮互助-1" at bounding box center [332, 205] width 58 height 26
click at [319, 230] on span "饅頭 -87" at bounding box center [322, 230] width 23 height 10
type input "饅頭-87"
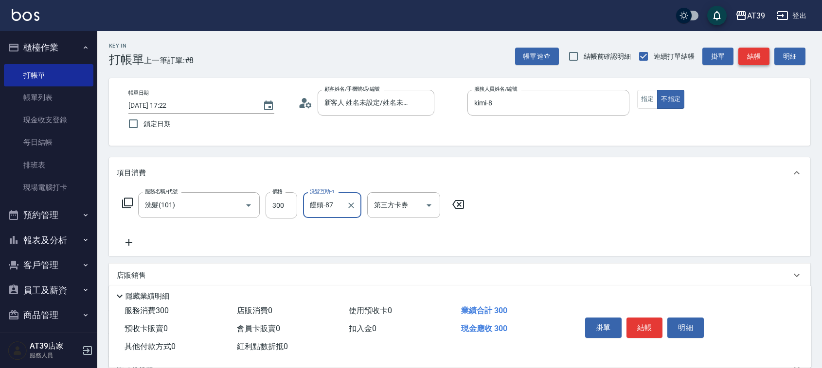
click at [762, 52] on button "結帳" at bounding box center [753, 57] width 31 height 18
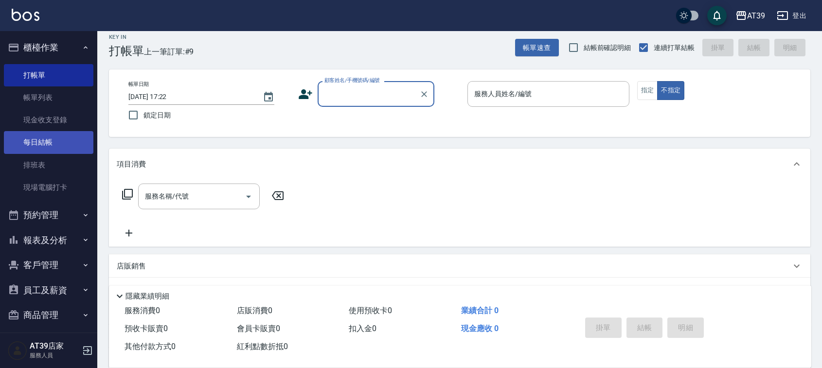
scroll to position [61, 0]
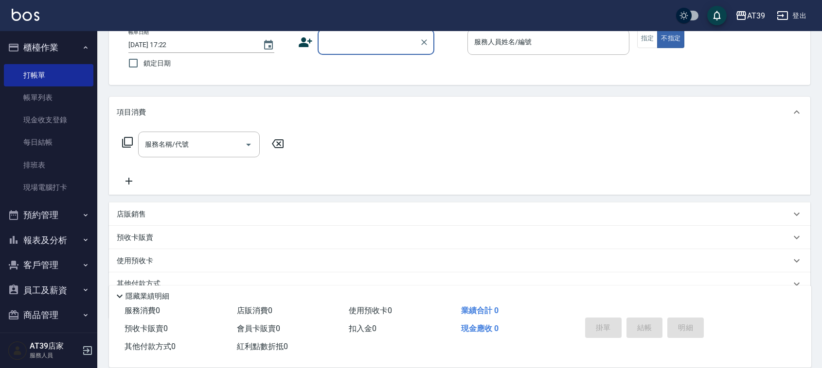
click at [13, 245] on icon "button" at bounding box center [14, 240] width 12 height 12
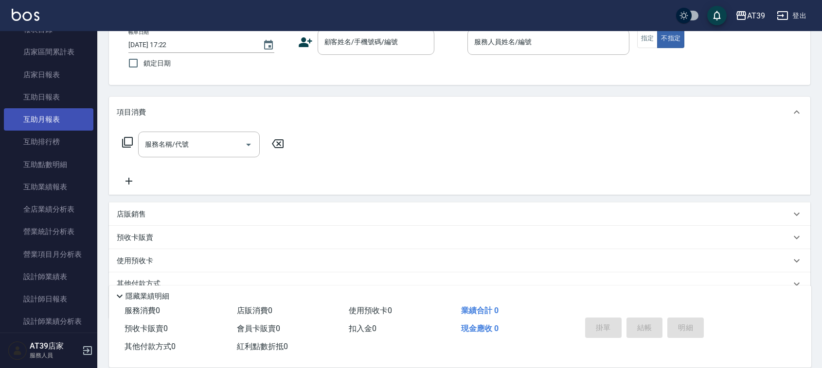
scroll to position [304, 0]
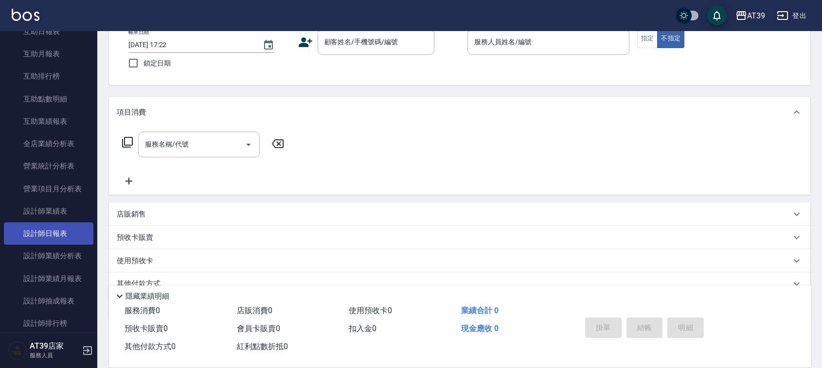
click at [49, 225] on link "設計師日報表" at bounding box center [48, 234] width 89 height 22
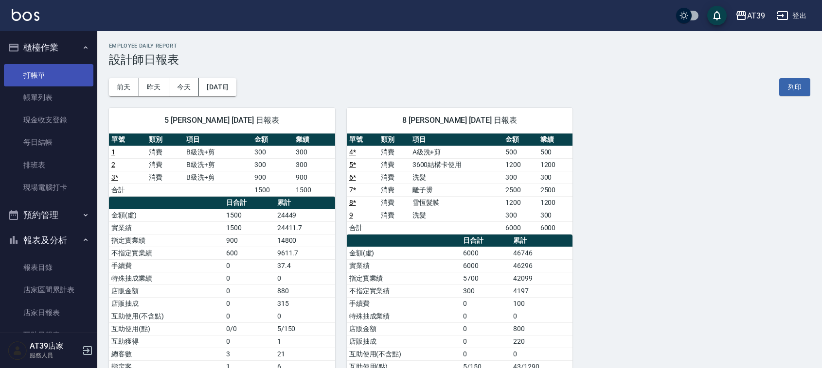
click at [27, 69] on link "打帳單" at bounding box center [48, 75] width 89 height 22
